Goal: Check status: Check status

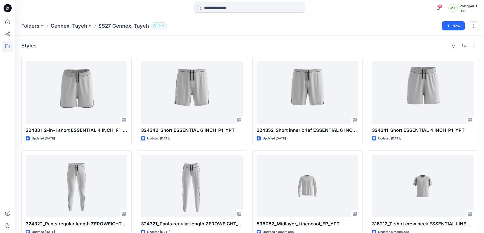
drag, startPoint x: 77, startPoint y: 24, endPoint x: 96, endPoint y: 37, distance: 23.3
click at [76, 23] on p "Gennex, Tayeh" at bounding box center [69, 25] width 37 height 7
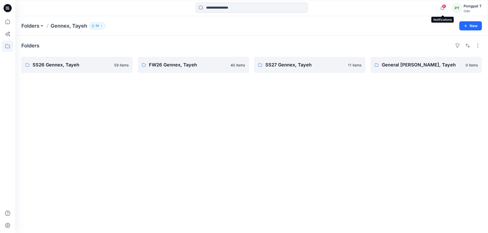
click at [442, 8] on icon "button" at bounding box center [442, 8] width 10 height 10
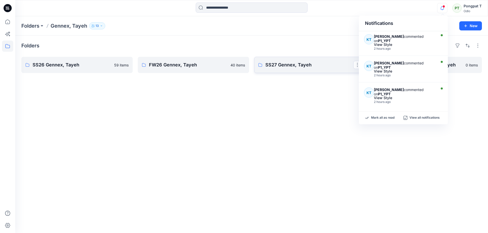
click at [279, 64] on p "SS27 Gennex, Tayeh" at bounding box center [309, 64] width 88 height 7
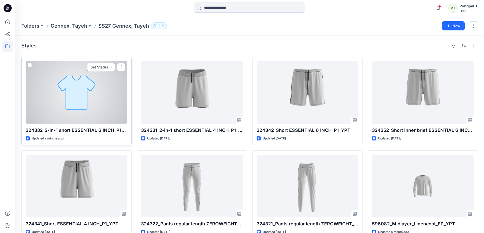
click at [111, 67] on button "Set Status" at bounding box center [101, 67] width 28 height 8
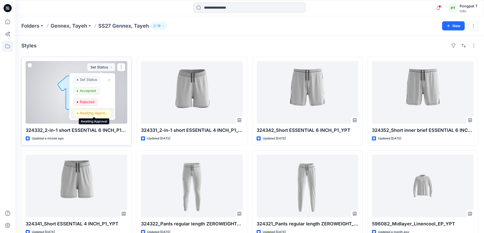
click at [94, 115] on p "Awaiting Approval" at bounding box center [94, 113] width 28 height 7
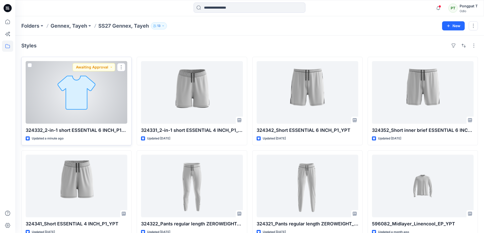
click at [105, 104] on div at bounding box center [77, 92] width 102 height 63
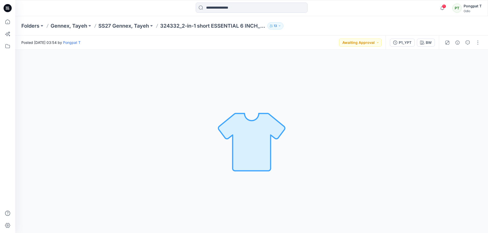
click at [445, 8] on span "1" at bounding box center [444, 6] width 4 height 4
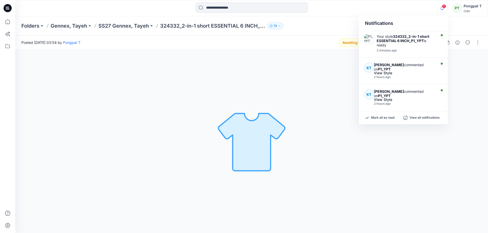
click at [126, 29] on div "Folders Gennex, Tayeh SS27 Gennex, Tayeh 324332_2-in-1 short ESSENTIAL 6 INCH_P…" at bounding box center [251, 25] width 472 height 19
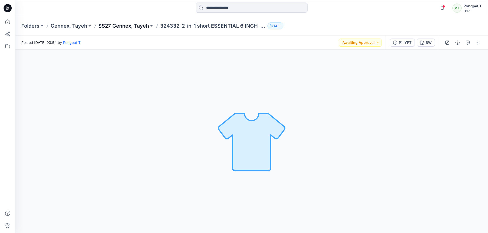
click at [126, 26] on p "SS27 Gennex, Tayeh" at bounding box center [123, 25] width 51 height 7
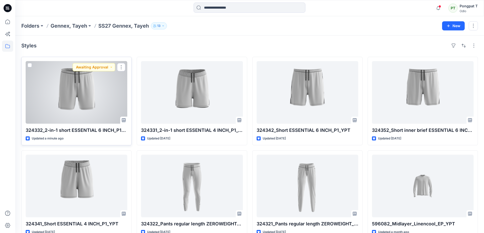
click at [95, 90] on div at bounding box center [77, 92] width 102 height 63
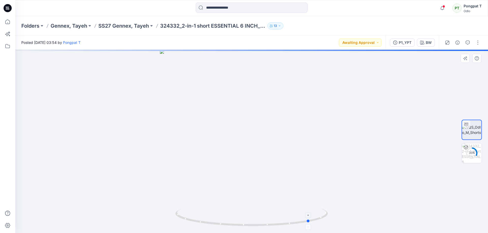
drag, startPoint x: 320, startPoint y: 218, endPoint x: 227, endPoint y: 209, distance: 94.1
click at [227, 209] on icon at bounding box center [252, 218] width 154 height 19
drag, startPoint x: 324, startPoint y: 180, endPoint x: 228, endPoint y: 34, distance: 174.9
click at [226, 33] on div "Folders Gennex, Tayeh SS27 Gennex, Tayeh 324332_2-in-1 short ESSENTIAL 6 INCH_P…" at bounding box center [251, 124] width 472 height 217
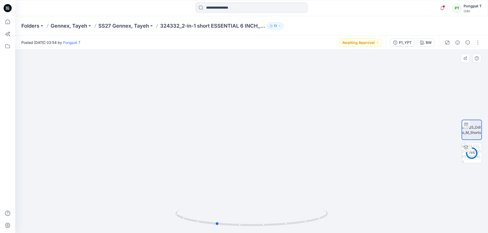
drag, startPoint x: 316, startPoint y: 220, endPoint x: 375, endPoint y: 204, distance: 60.4
click at [375, 204] on div at bounding box center [251, 142] width 472 height 184
click at [141, 27] on p "SS27 Gennex, Tayeh" at bounding box center [123, 25] width 51 height 7
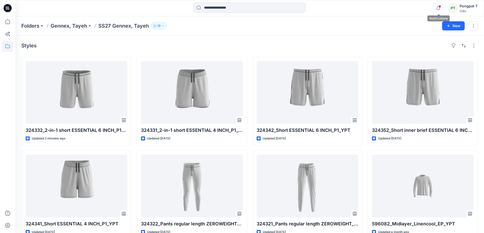
click at [440, 8] on icon "button" at bounding box center [438, 8] width 10 height 10
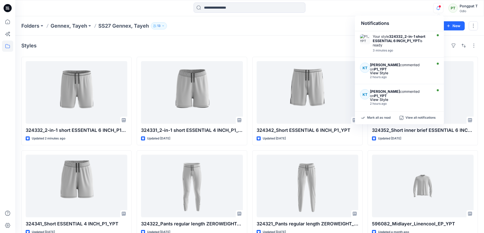
click at [194, 48] on div "Styles" at bounding box center [249, 46] width 456 height 8
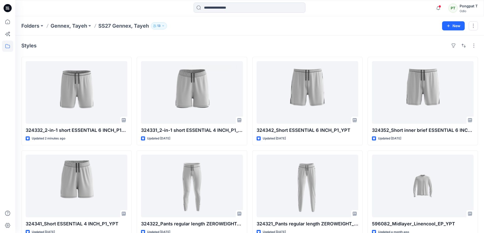
click at [175, 46] on div "Styles" at bounding box center [249, 46] width 456 height 8
